Goal: Transaction & Acquisition: Purchase product/service

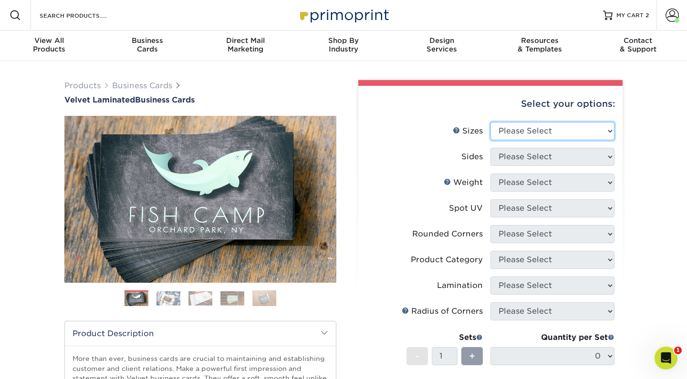
select select "2.00x3.50"
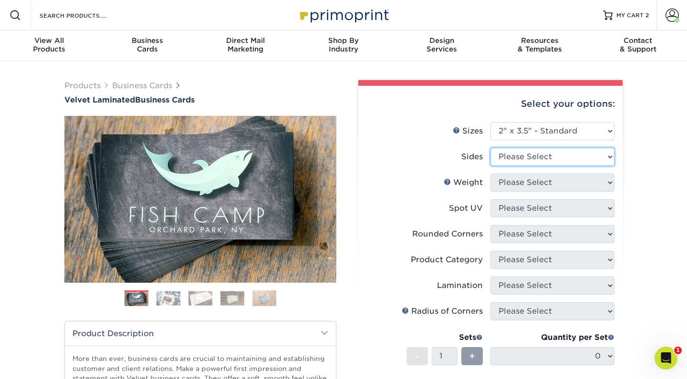
select select "13abbda7-1d64-4f25-8bb2-c179b224825d"
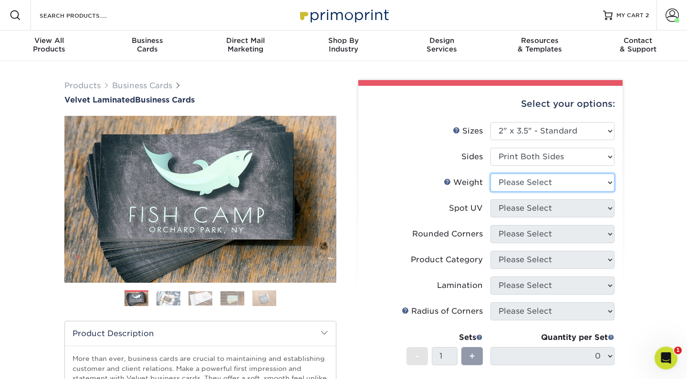
select select "16PT"
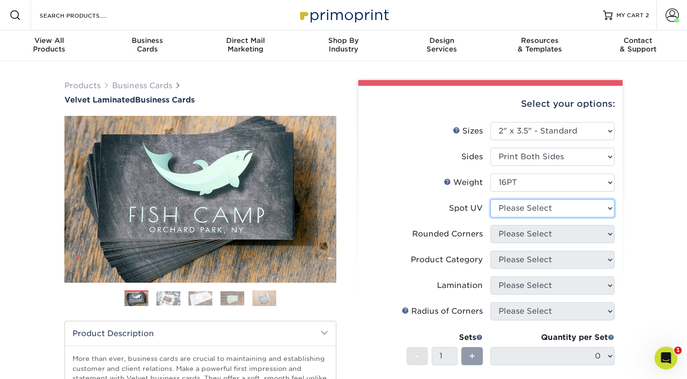
select select "0"
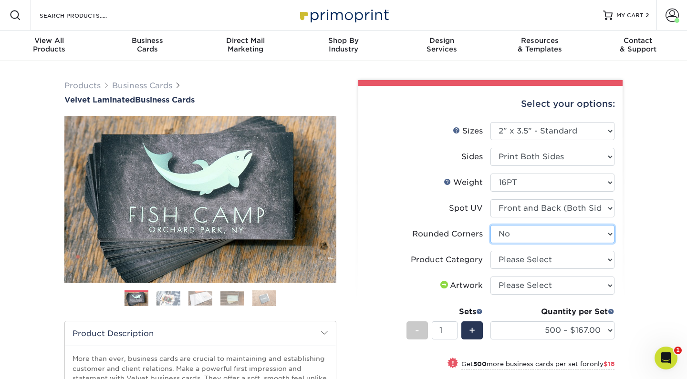
select select "7672df9e-0e0a-464d-8e1f-920c575e4da3"
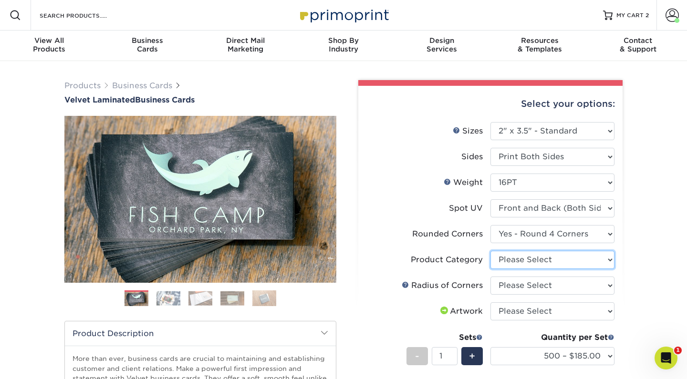
select select "3b5148f1-0588-4f88-a218-97bcfdce65c1"
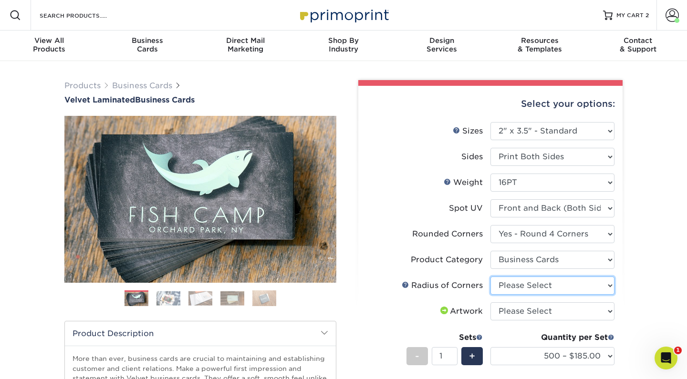
select select "479fbfe7-6a0c-4895-8c9a-81739b7486c9"
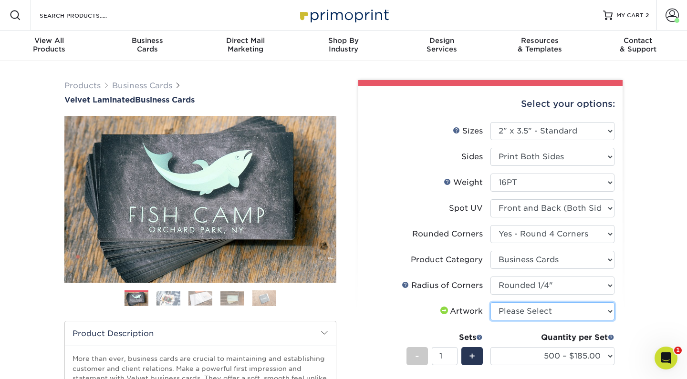
select select "upload"
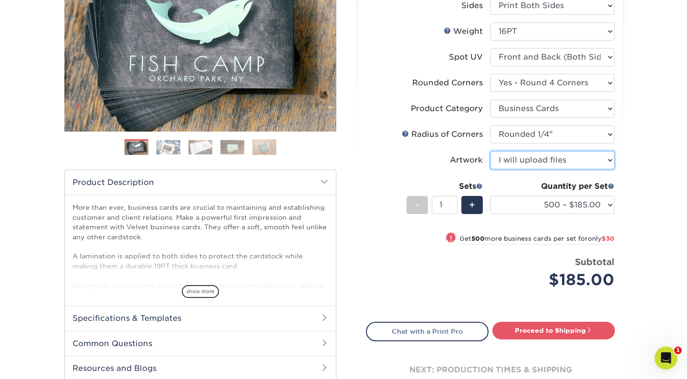
scroll to position [152, 0]
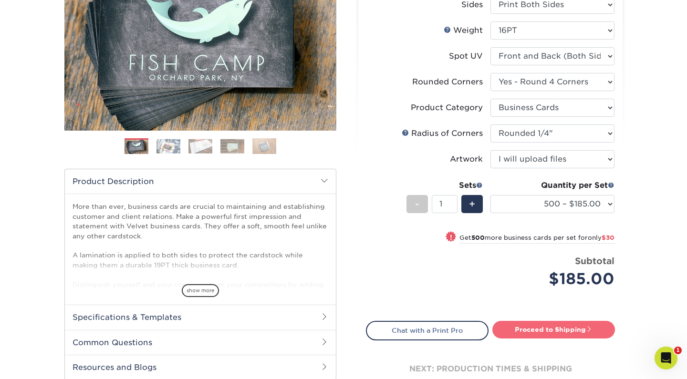
click at [553, 329] on link "Proceed to Shipping" at bounding box center [553, 329] width 123 height 17
type input "Set 1"
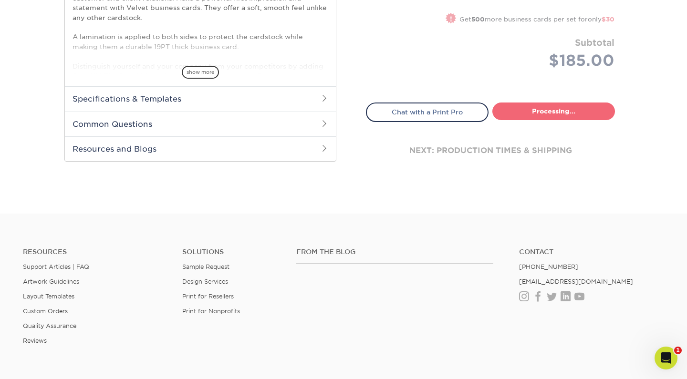
select select "324fe1f0-70d0-4914-adf4-8f61103db615"
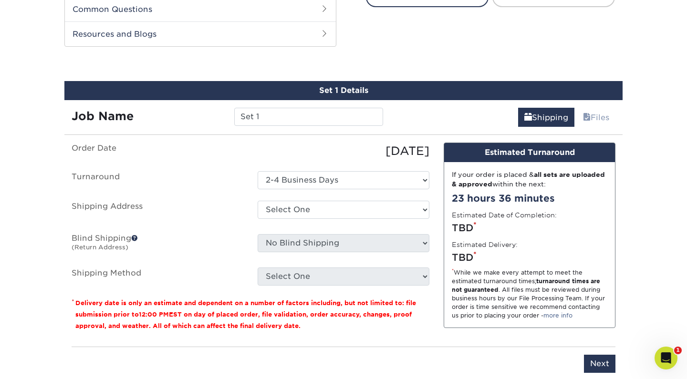
scroll to position [486, 0]
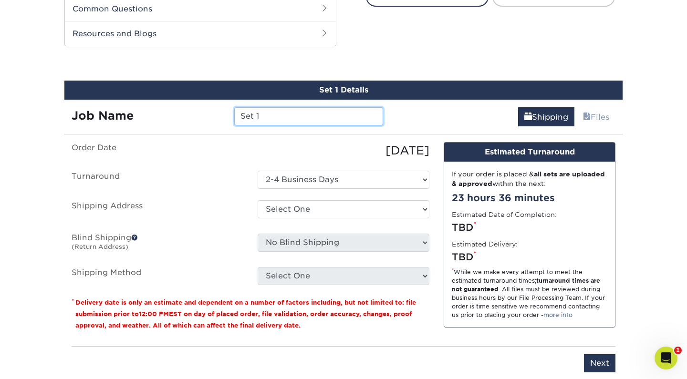
click at [287, 113] on input "Set 1" at bounding box center [308, 116] width 148 height 18
type input "[PERSON_NAME]"
click at [218, 189] on ul "Order Date [DATE] [GEOGRAPHIC_DATA] Select One 2-4 Business Days Shipping Addre…" at bounding box center [251, 213] width 358 height 143
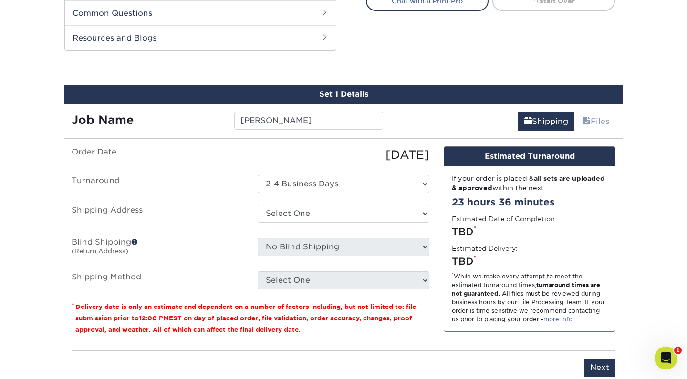
scroll to position [419, 0]
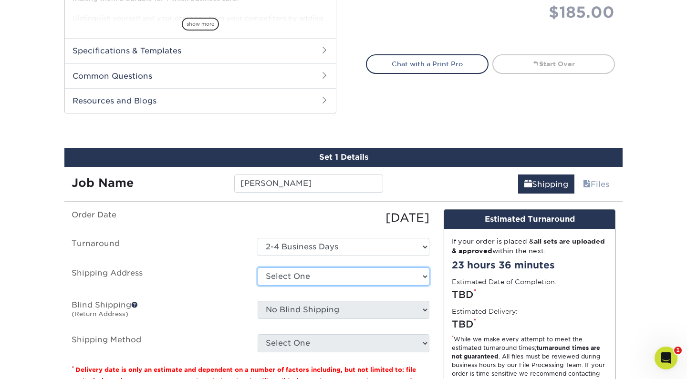
select select "285543"
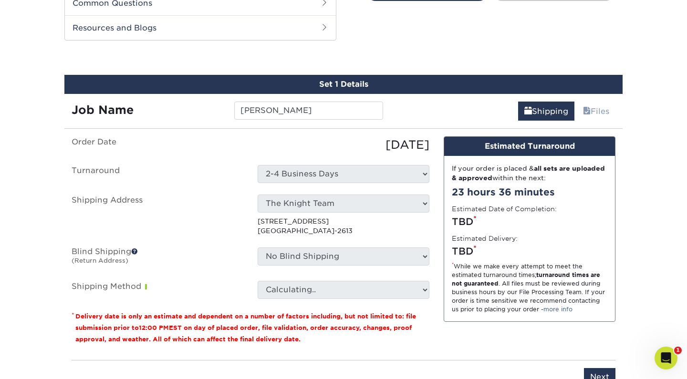
scroll to position [493, 0]
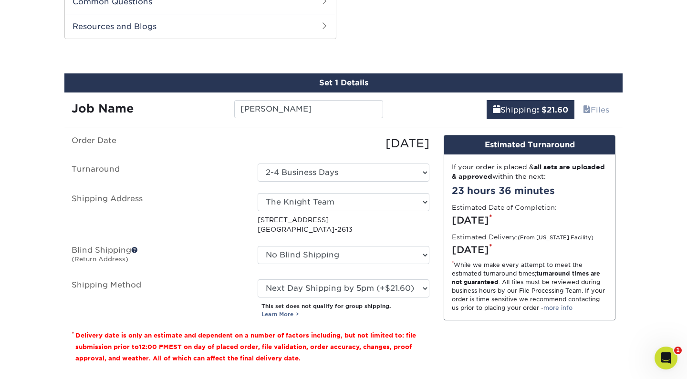
click at [296, 297] on div "Please Select Ground Shipping (+$8.96) 3 Day Shipping Service (+$18.69) 2 Day A…" at bounding box center [344, 299] width 186 height 39
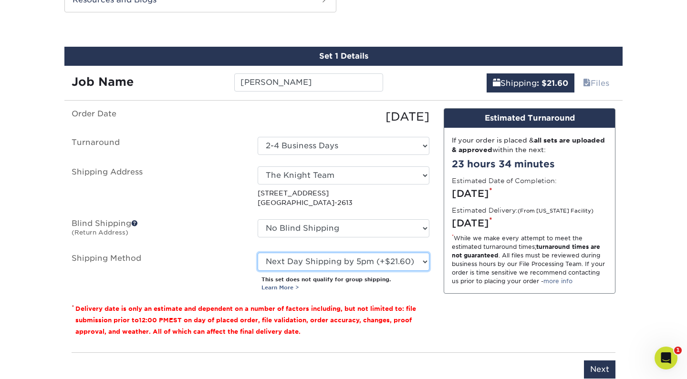
scroll to position [522, 0]
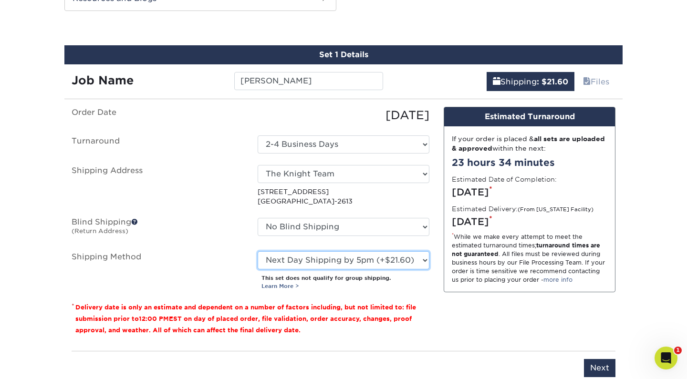
select select "03"
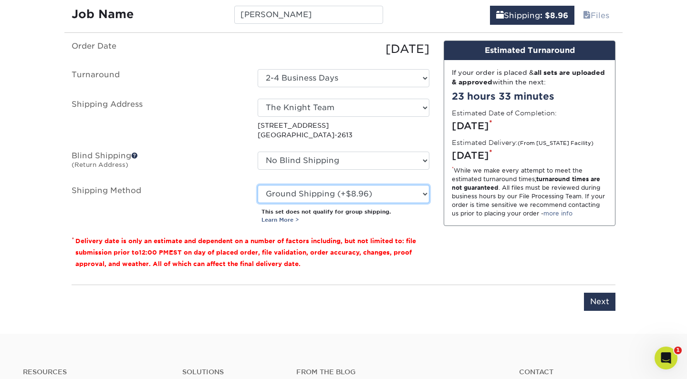
scroll to position [588, 0]
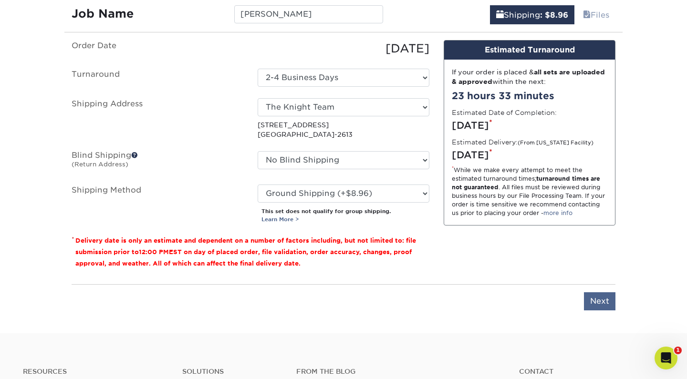
click at [605, 298] on input "Next" at bounding box center [599, 301] width 31 height 18
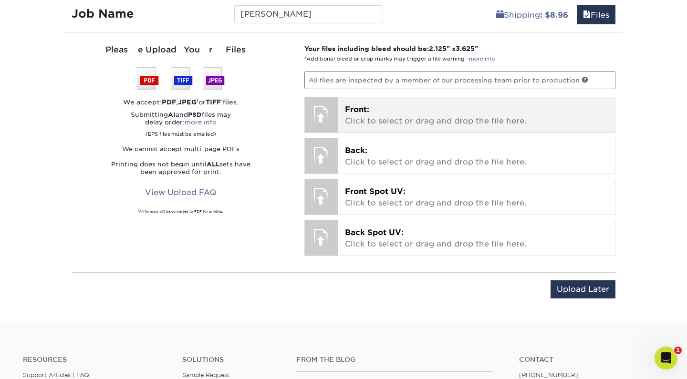
click at [452, 127] on div "Front: Click to select or drag and drop the file here. Choose file" at bounding box center [476, 114] width 277 height 35
